Goal: Navigation & Orientation: Go to known website

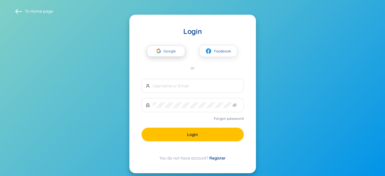
click at [166, 47] on span "Google" at bounding box center [171, 51] width 15 height 11
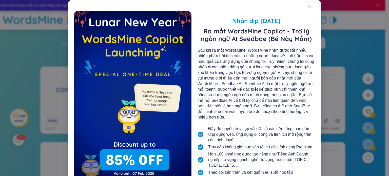
click at [309, 6] on icon "Close" at bounding box center [310, 7] width 4 height 4
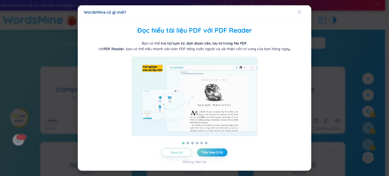
click at [302, 9] on span "Close" at bounding box center [305, 12] width 14 height 14
